Goal: Task Accomplishment & Management: Complete application form

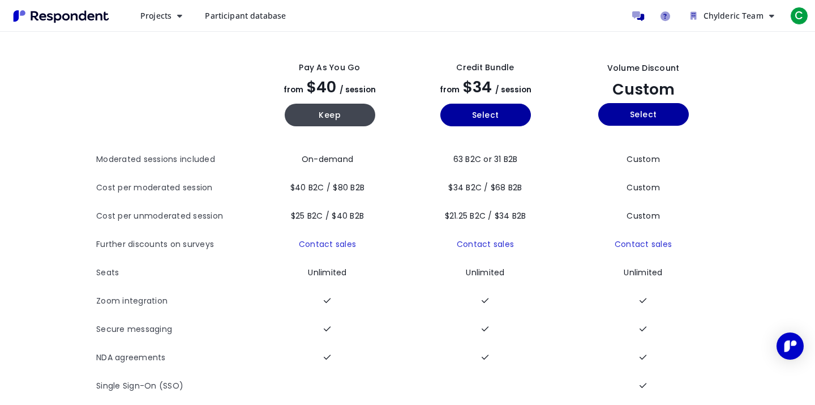
scroll to position [46, 0]
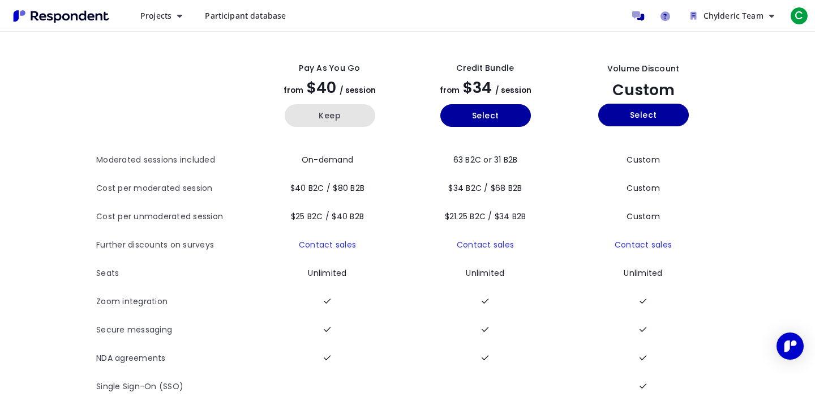
click at [336, 114] on button "Keep" at bounding box center [330, 115] width 91 height 23
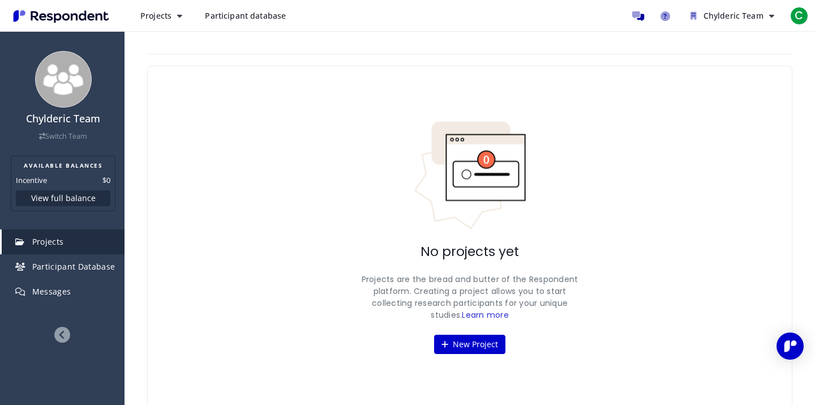
scroll to position [4, 0]
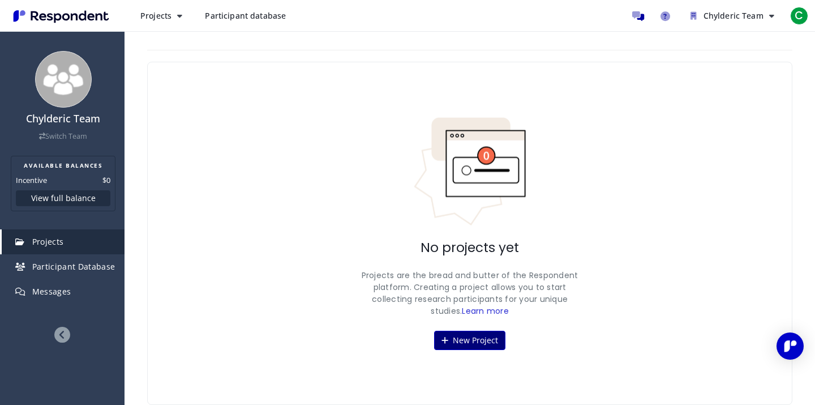
click at [468, 333] on button "New Project" at bounding box center [469, 340] width 71 height 19
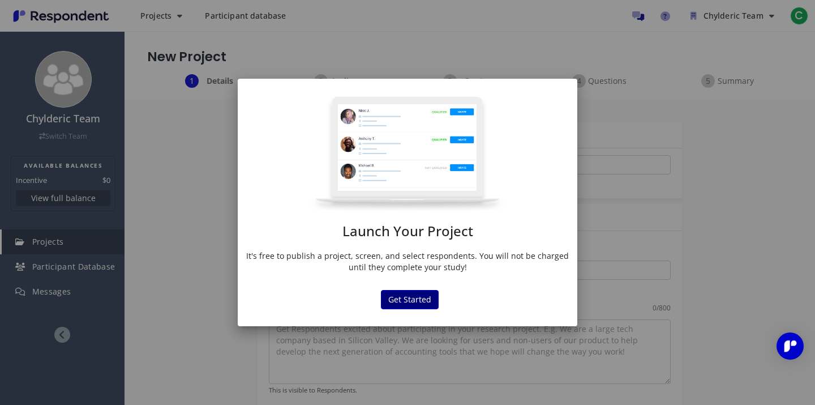
click at [415, 301] on button "Get Started" at bounding box center [410, 299] width 58 height 19
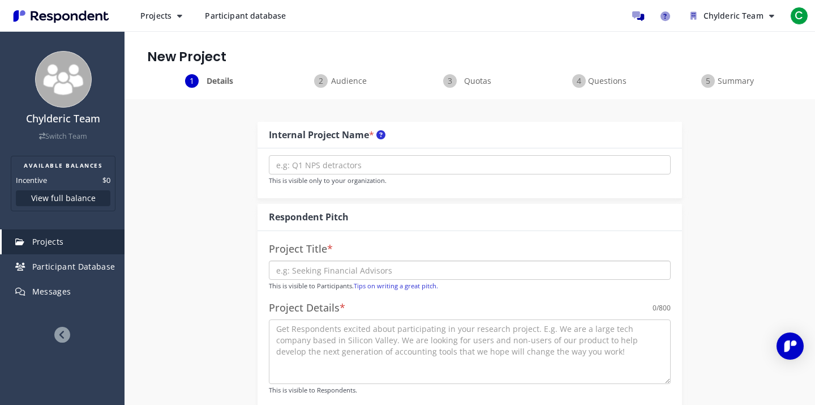
click at [345, 267] on input "text" at bounding box center [470, 269] width 402 height 19
click at [341, 83] on span "Audience" at bounding box center [348, 80] width 37 height 11
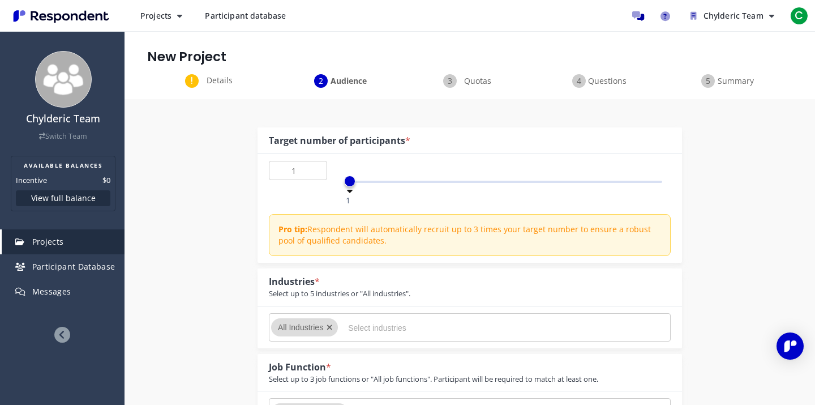
click at [459, 84] on span "Quotas" at bounding box center [477, 80] width 37 height 11
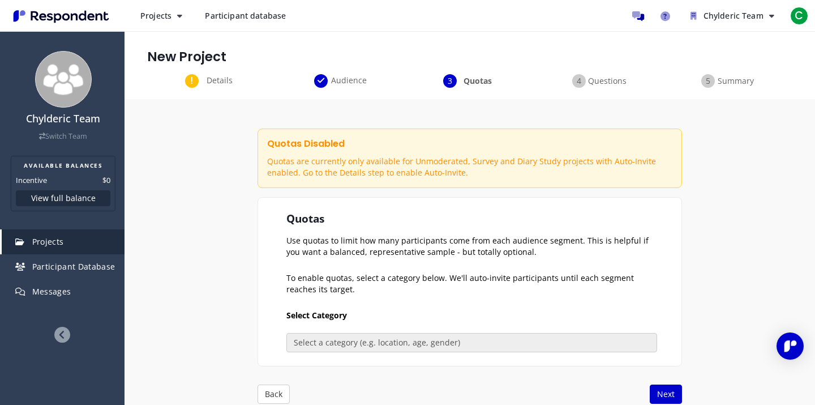
click at [605, 80] on span "Questions" at bounding box center [606, 80] width 37 height 11
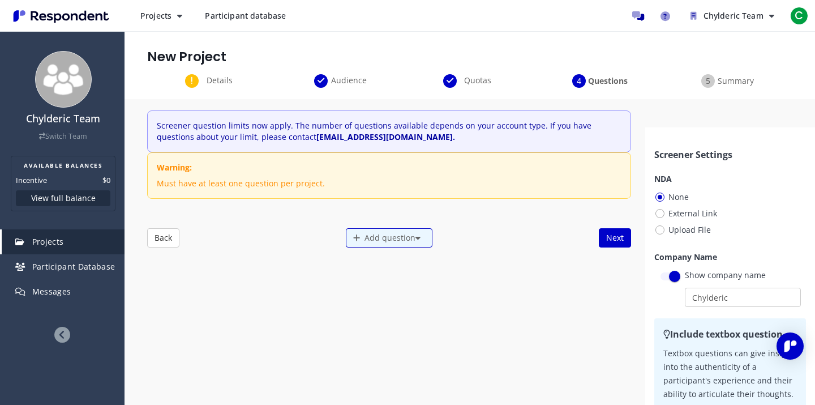
click at [724, 80] on span "Summary" at bounding box center [735, 80] width 37 height 11
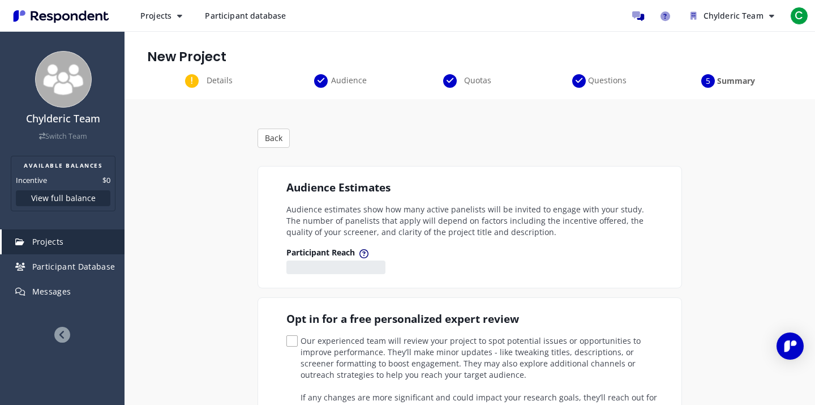
click at [195, 74] on div "Details" at bounding box center [211, 81] width 129 height 14
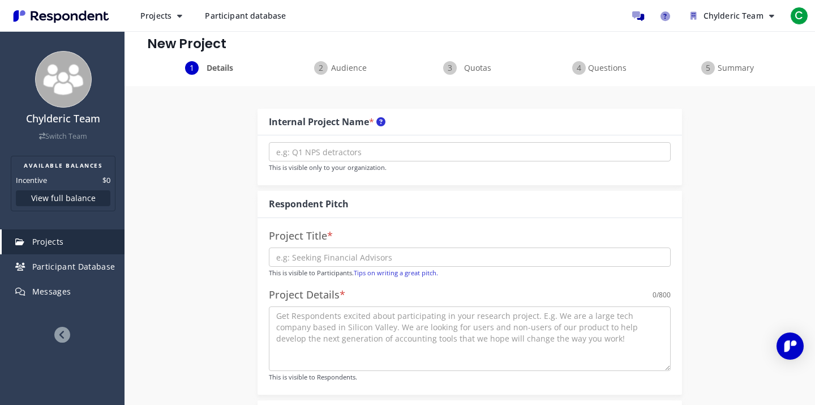
scroll to position [11, 0]
